Goal: Task Accomplishment & Management: Manage account settings

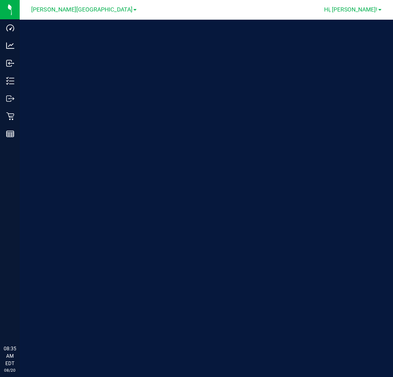
click at [367, 12] on span "Hi, [PERSON_NAME]!" at bounding box center [350, 9] width 53 height 7
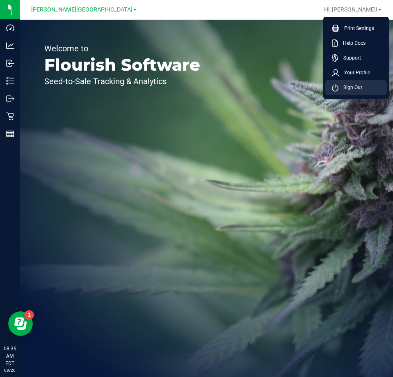
click at [353, 90] on span "Sign Out" at bounding box center [351, 87] width 24 height 8
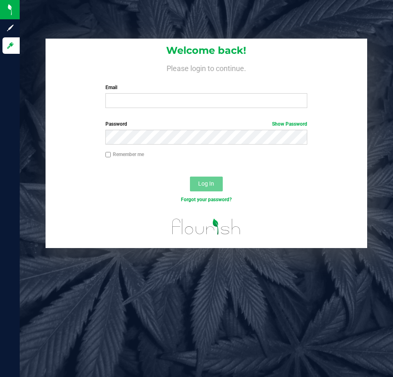
click at [244, 93] on div "Email Required Please format your email correctly." at bounding box center [206, 96] width 214 height 24
drag, startPoint x: 134, startPoint y: 99, endPoint x: 133, endPoint y: 51, distance: 47.6
click at [133, 99] on input "Email" at bounding box center [207, 100] width 202 height 15
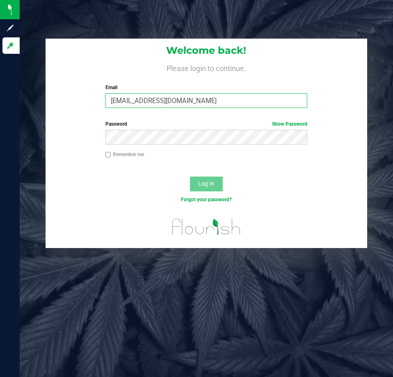
type input "[EMAIL_ADDRESS][DOMAIN_NAME]"
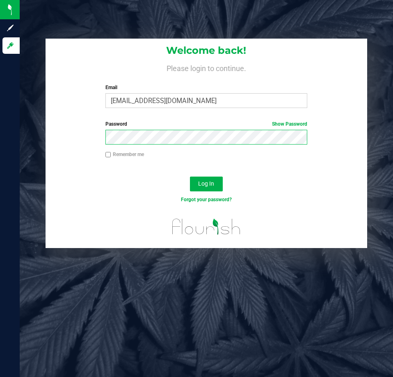
click at [190, 177] on button "Log In" at bounding box center [206, 184] width 33 height 15
